Goal: Task Accomplishment & Management: Manage account settings

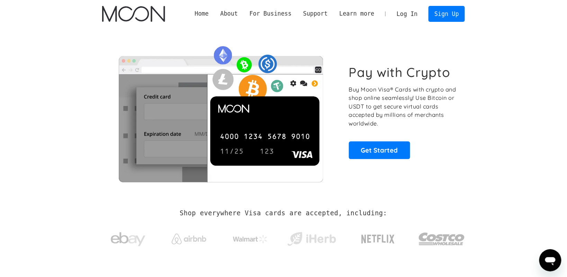
click at [406, 14] on link "Log In" at bounding box center [407, 13] width 33 height 15
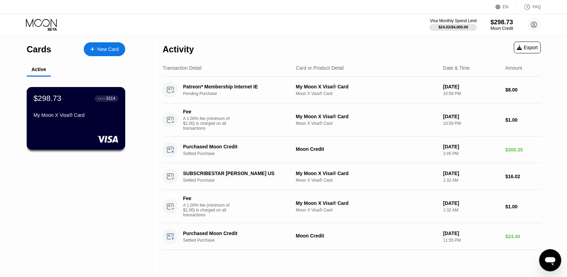
click at [58, 115] on div "My Moon X Visa® Card" at bounding box center [76, 115] width 85 height 6
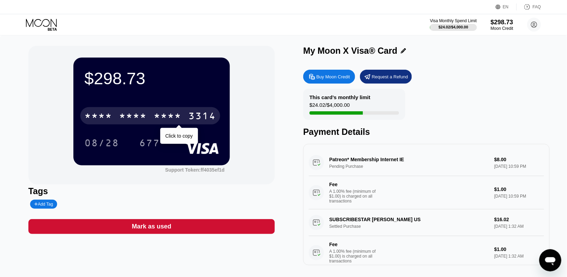
click at [140, 114] on div "* * * *" at bounding box center [133, 116] width 28 height 11
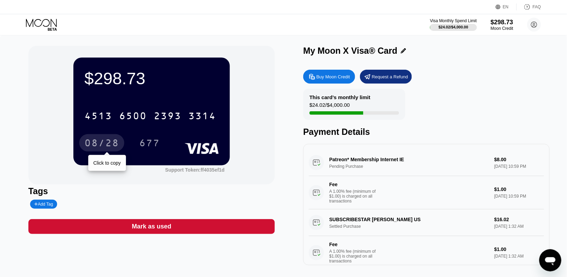
click at [94, 139] on div "08/28" at bounding box center [102, 143] width 35 height 11
click at [110, 146] on div "08/28" at bounding box center [102, 143] width 35 height 11
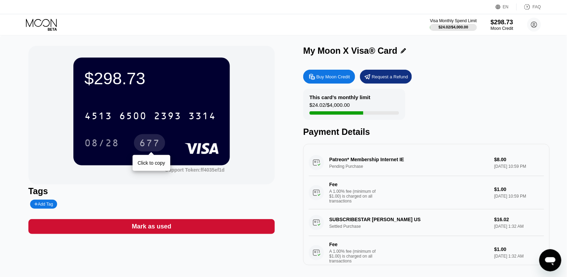
drag, startPoint x: 140, startPoint y: 145, endPoint x: 148, endPoint y: 142, distance: 8.9
click at [140, 145] on div "677" at bounding box center [149, 143] width 21 height 11
